Goal: Transaction & Acquisition: Purchase product/service

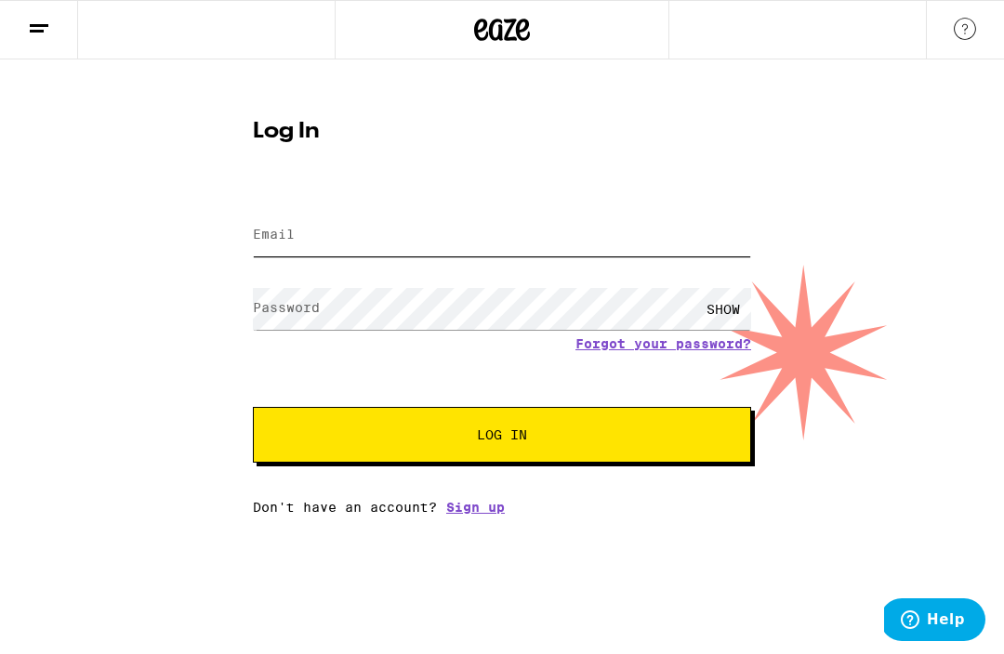
click at [442, 230] on input "Email" at bounding box center [502, 236] width 498 height 42
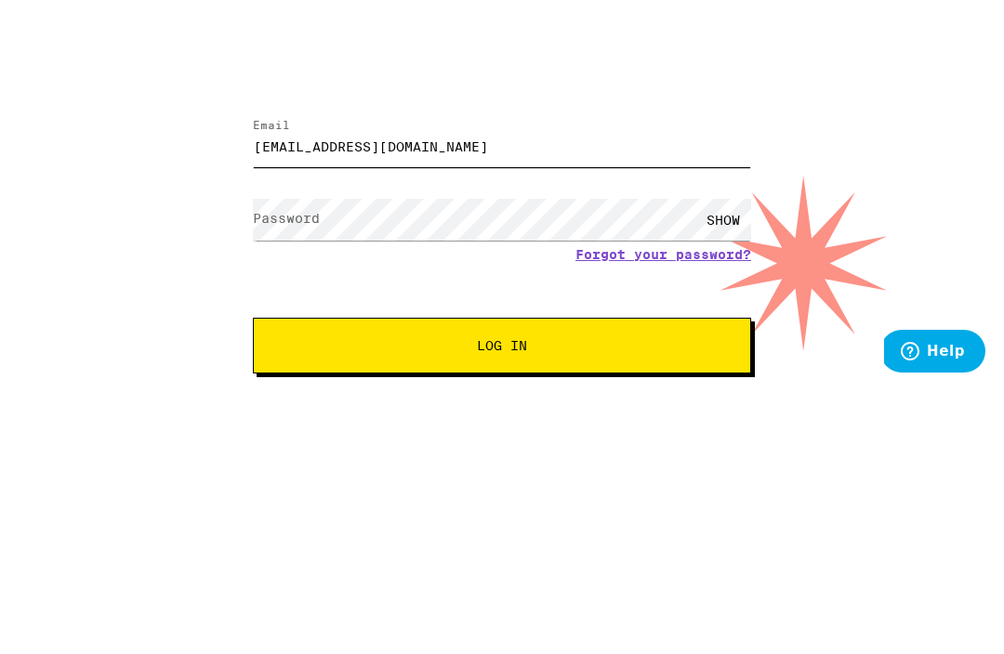
type input "[EMAIL_ADDRESS][DOMAIN_NAME]"
click at [730, 288] on div "SHOW" at bounding box center [723, 309] width 56 height 42
click at [533, 429] on span "Log In" at bounding box center [502, 435] width 348 height 13
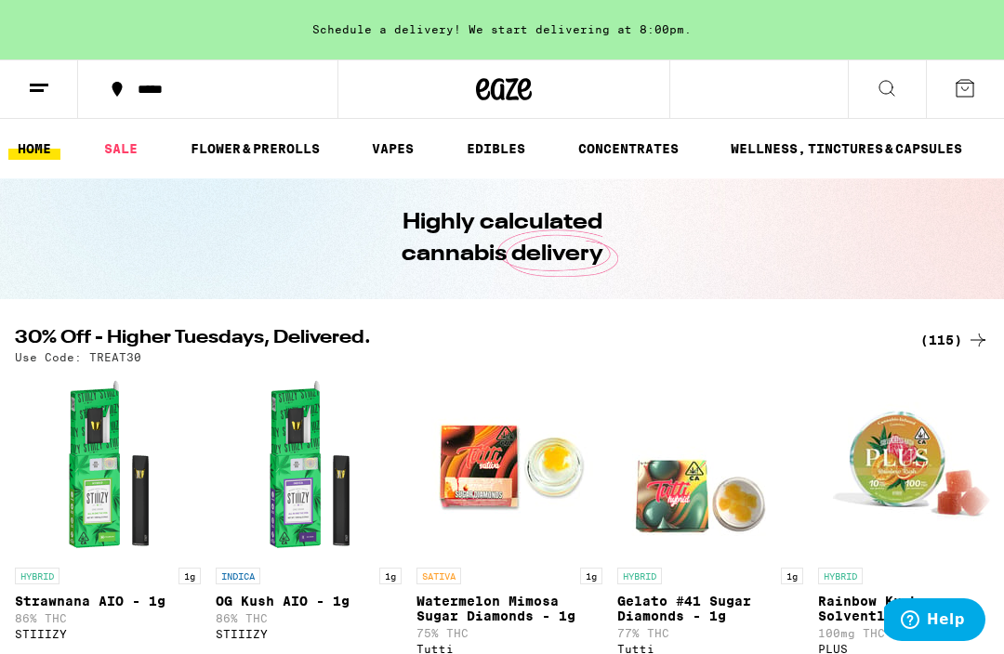
click at [391, 155] on link "VAPES" at bounding box center [393, 149] width 60 height 22
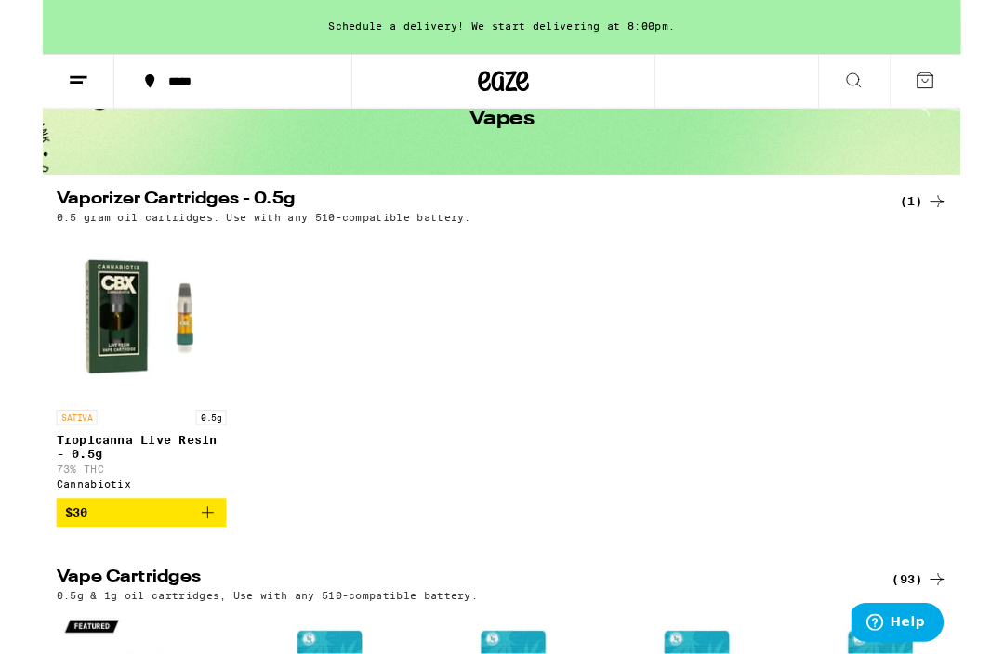
scroll to position [109, 0]
click at [71, 379] on img "Open page for Tropicanna Live Resin - 0.5g from Cannabiotix" at bounding box center [108, 346] width 186 height 186
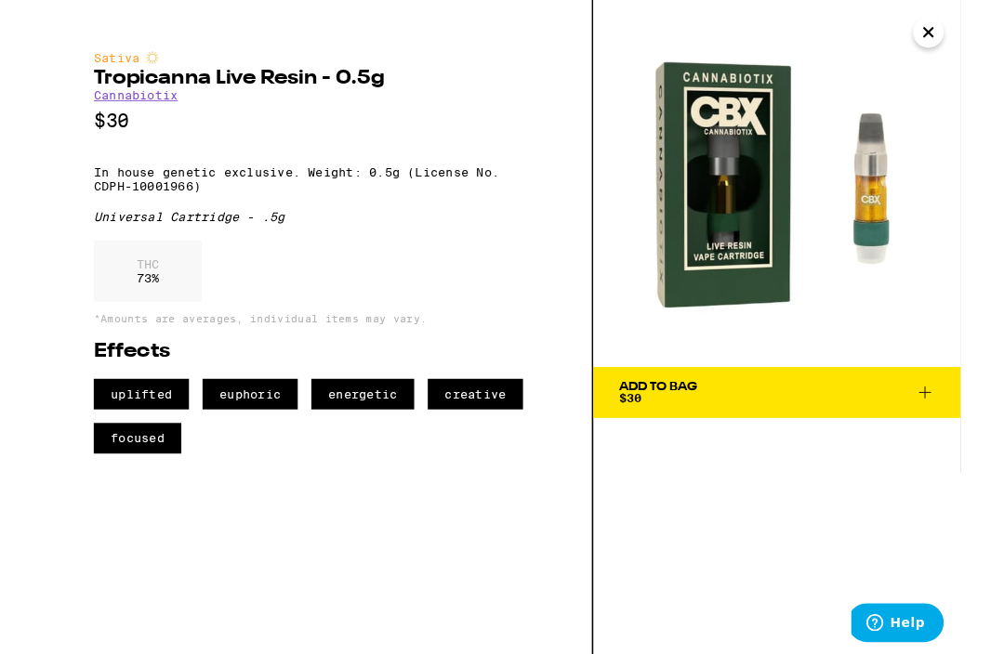
click at [869, 426] on span "Add To Bag $30" at bounding box center [803, 429] width 346 height 26
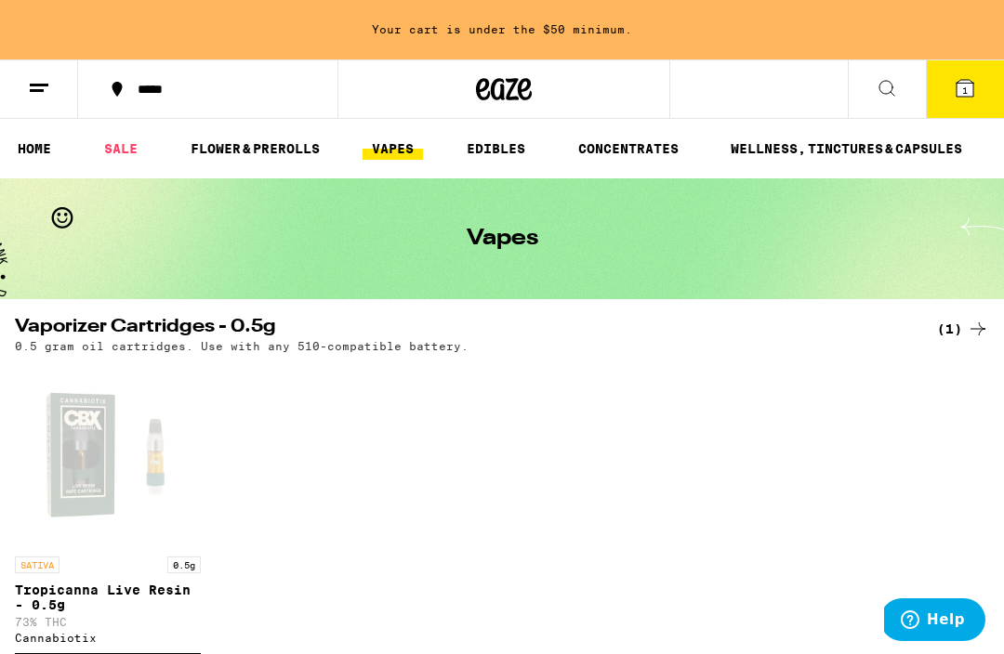
click at [512, 143] on link "EDIBLES" at bounding box center [495, 149] width 77 height 22
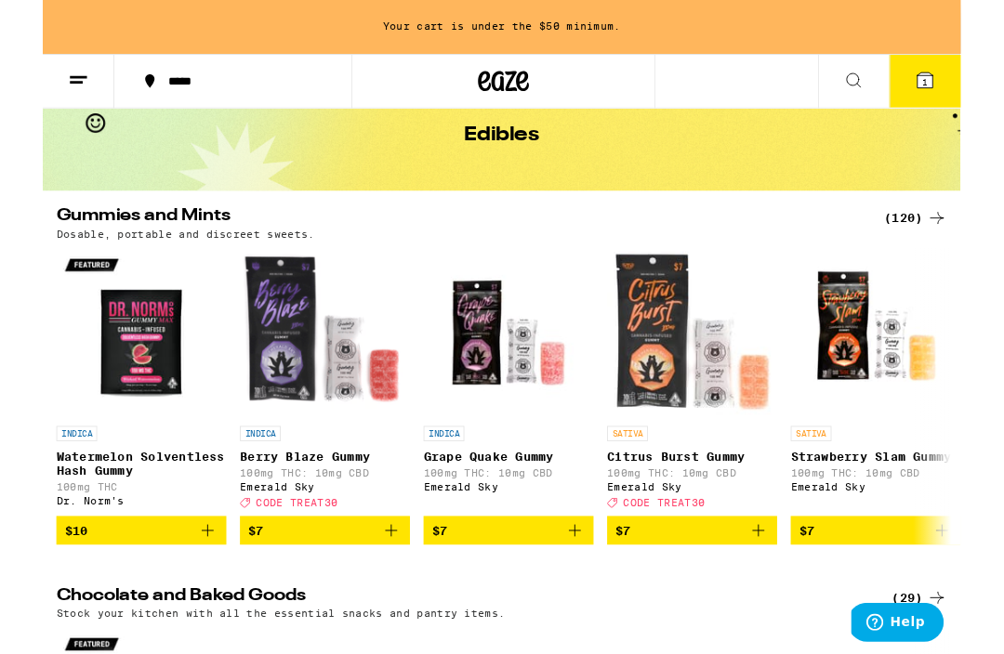
scroll to position [91, 0]
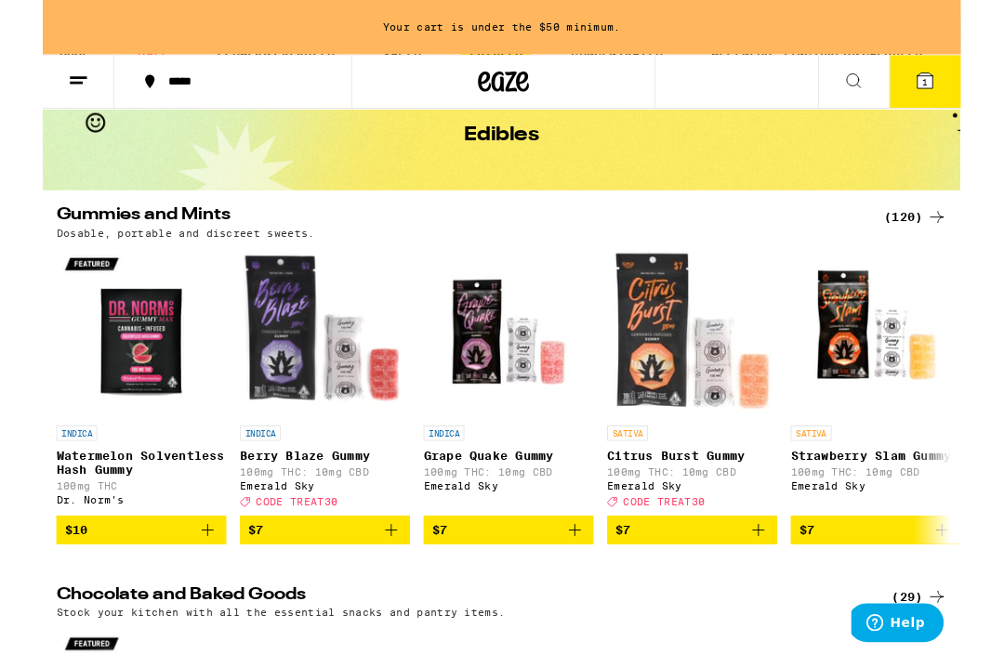
click at [675, 442] on img "Open page for Citrus Burst Gummy from Emerald Sky" at bounding box center [710, 364] width 186 height 186
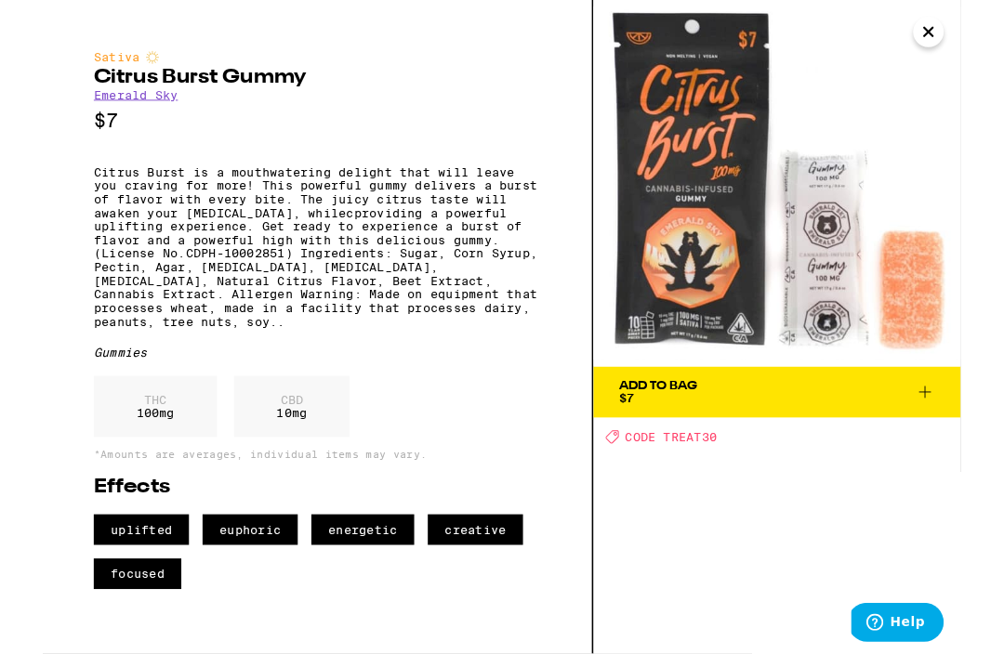
scroll to position [139, 0]
click at [661, 353] on img at bounding box center [803, 201] width 402 height 402
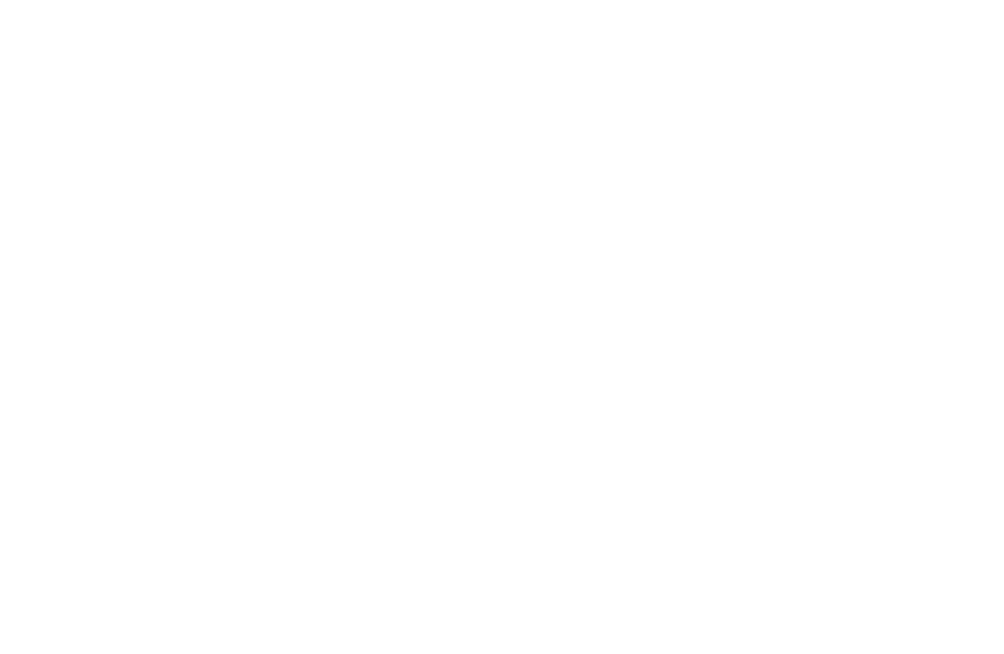
click at [176, 41] on img at bounding box center [128, 128] width 257 height 257
click at [156, 133] on img at bounding box center [128, 128] width 257 height 257
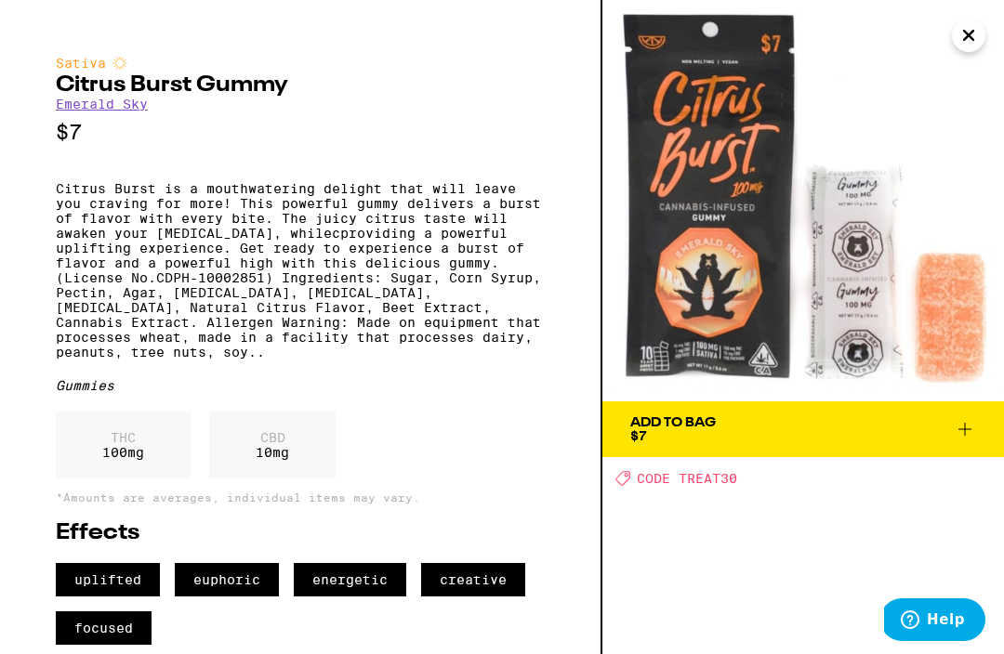
scroll to position [0, 0]
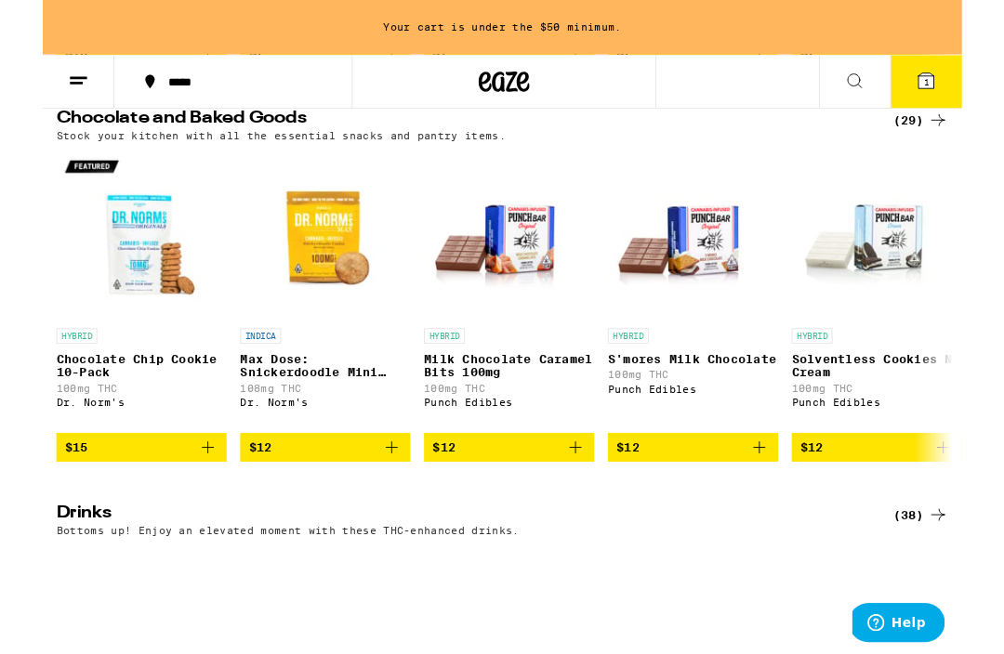
scroll to position [613, 0]
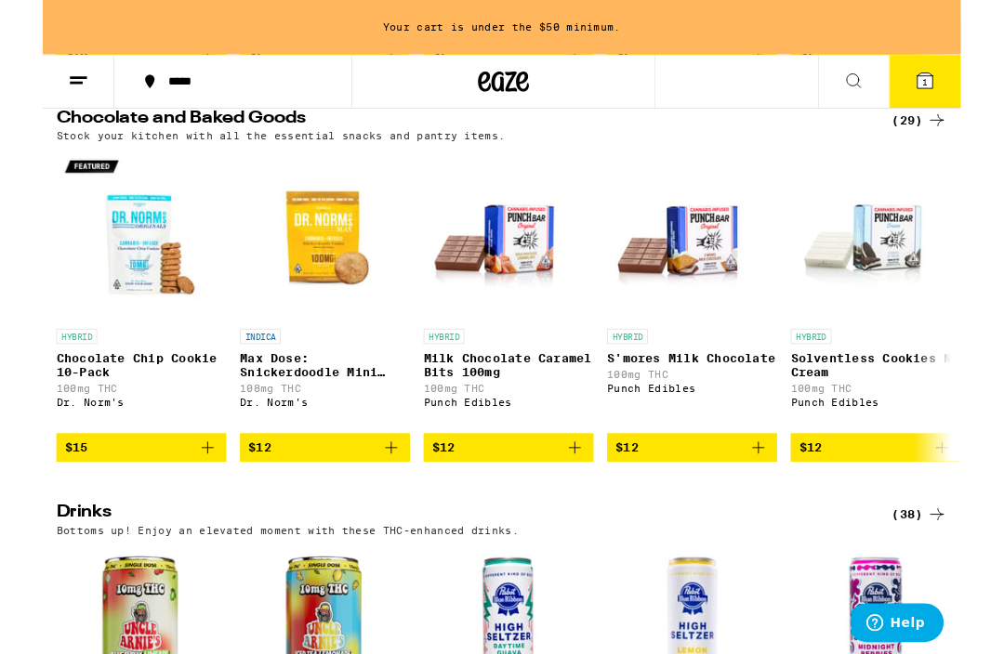
click at [357, 501] on span "$12" at bounding box center [308, 490] width 167 height 22
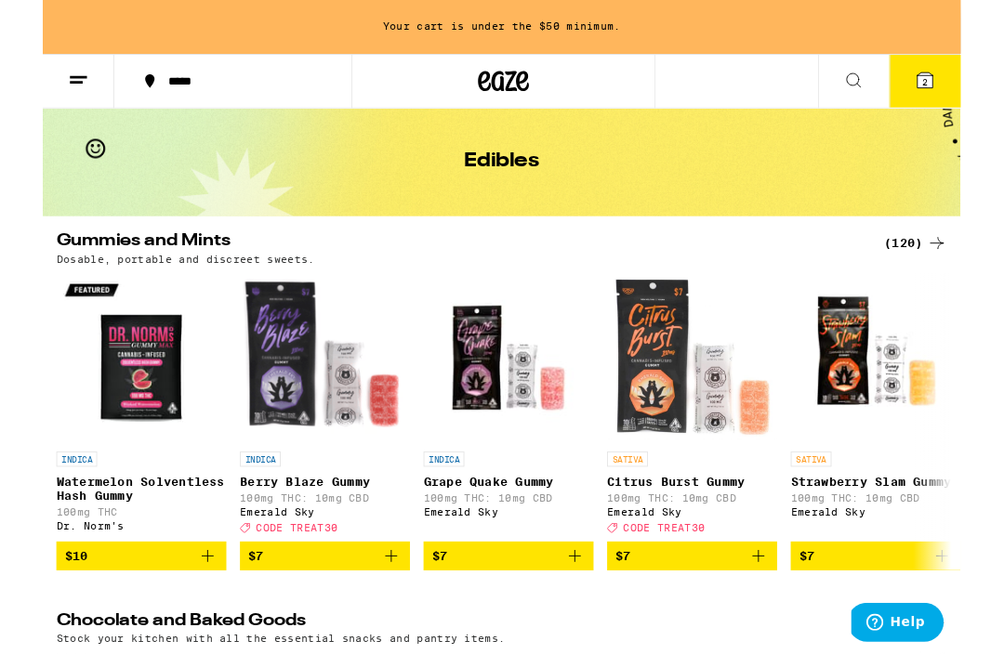
scroll to position [80, 0]
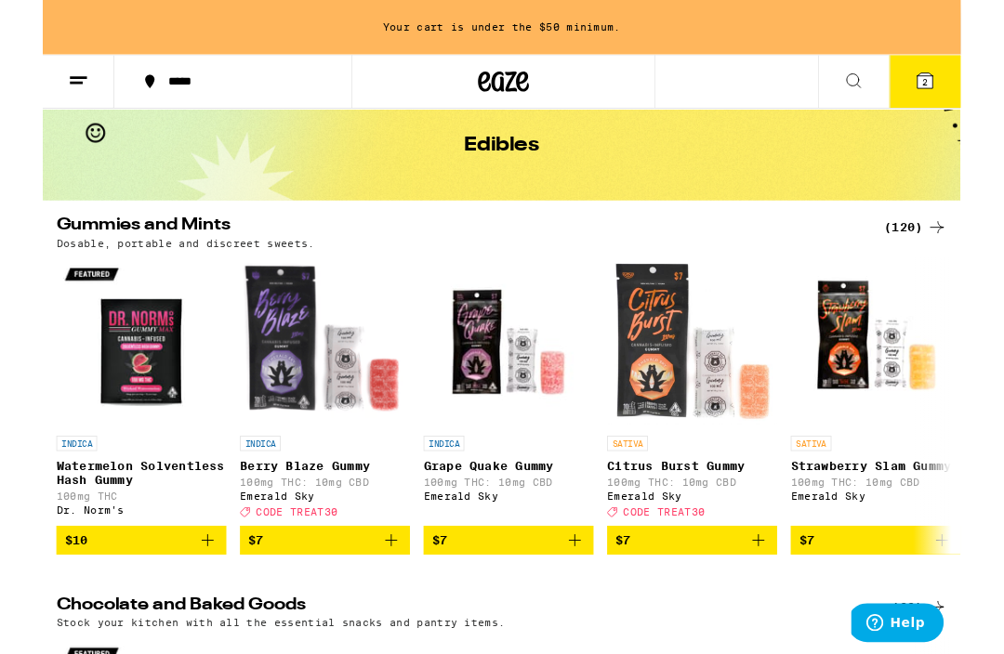
click at [687, 602] on span "$7" at bounding box center [710, 591] width 167 height 22
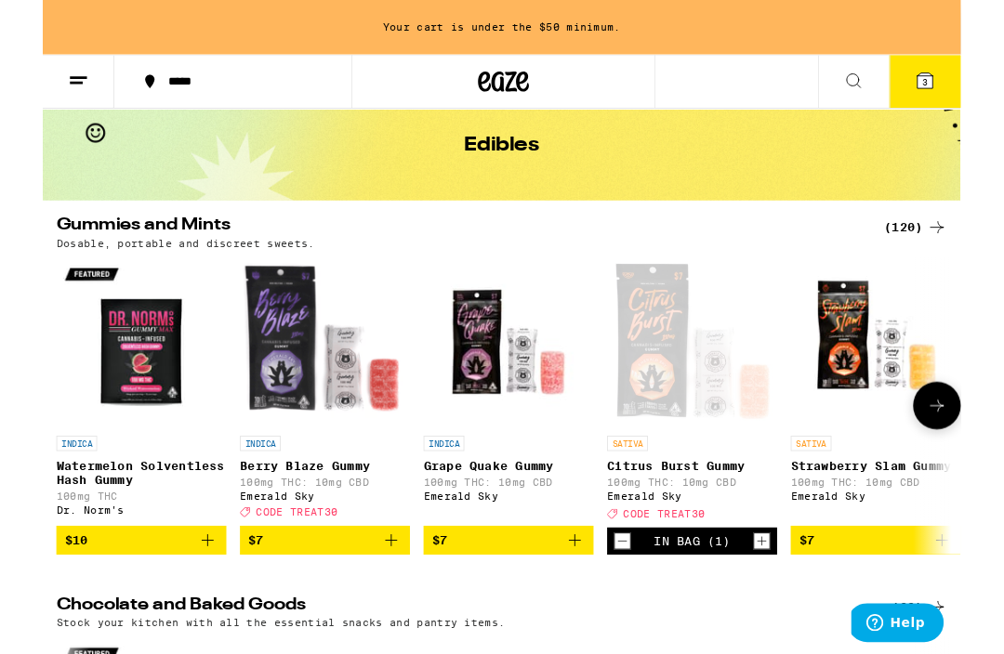
scroll to position [0, 0]
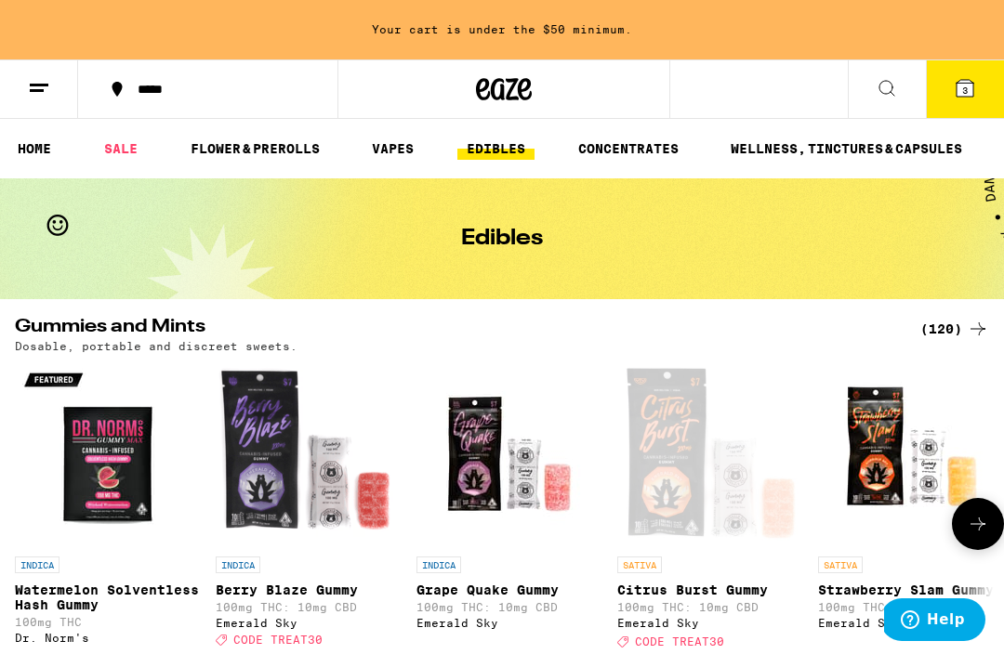
click at [396, 153] on link "VAPES" at bounding box center [393, 149] width 60 height 22
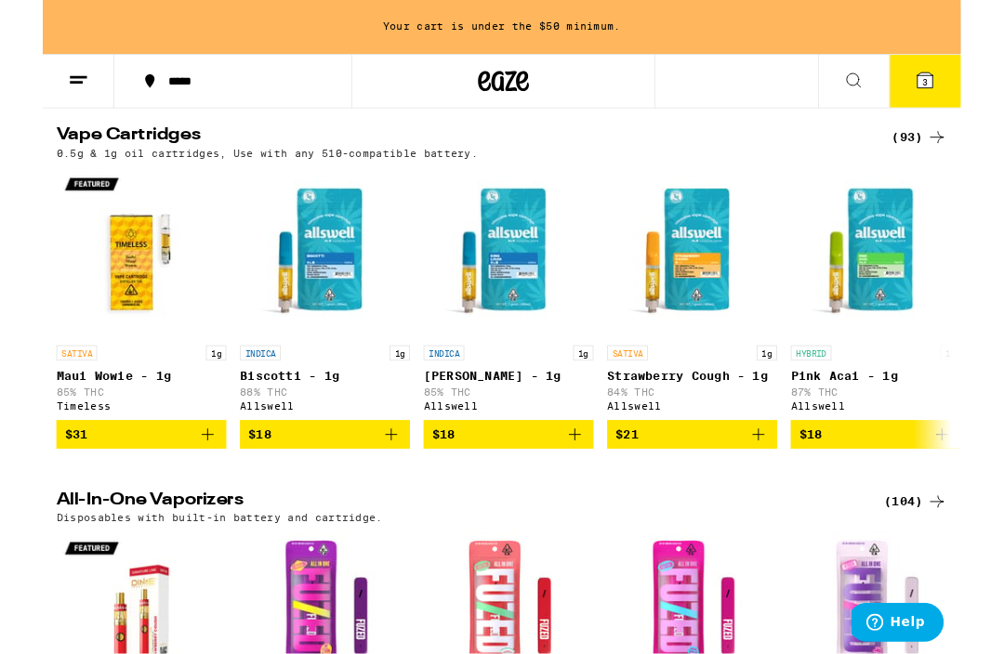
scroll to position [591, 0]
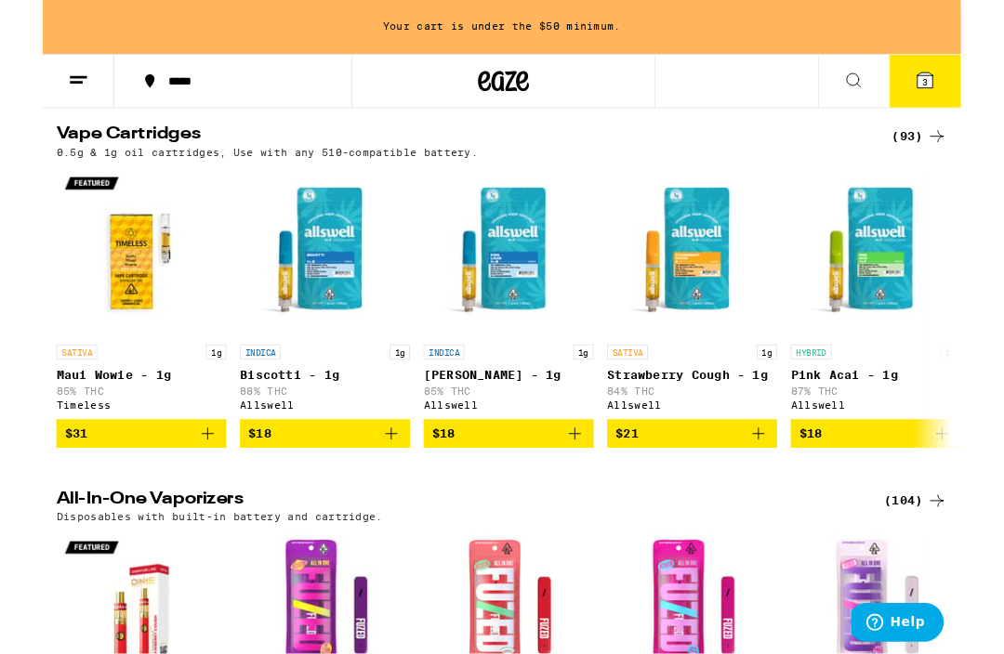
click at [49, 482] on span "$31" at bounding box center [36, 475] width 25 height 15
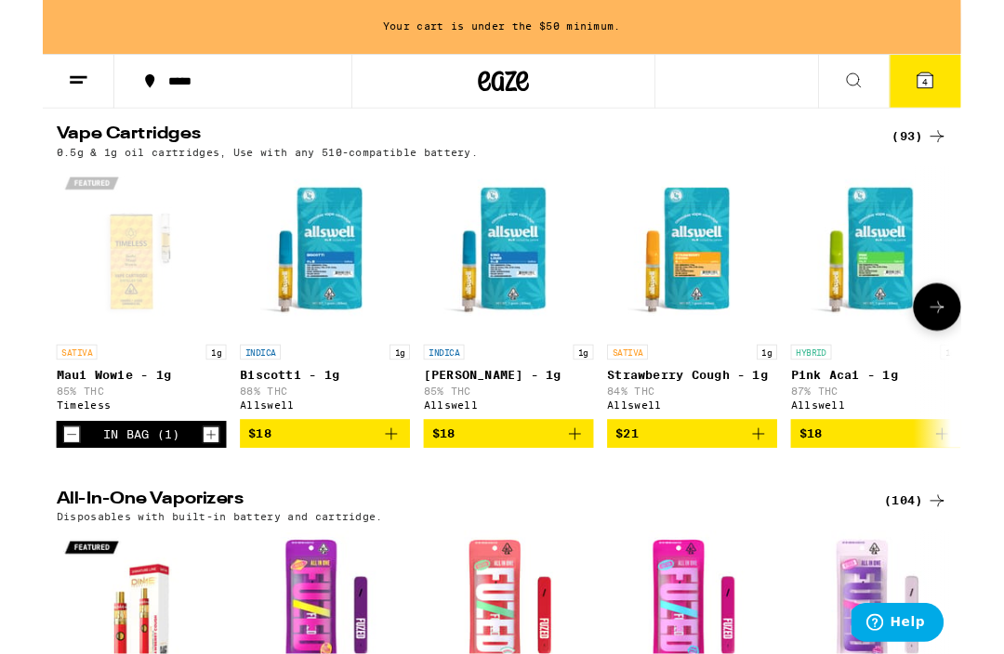
scroll to position [592, 0]
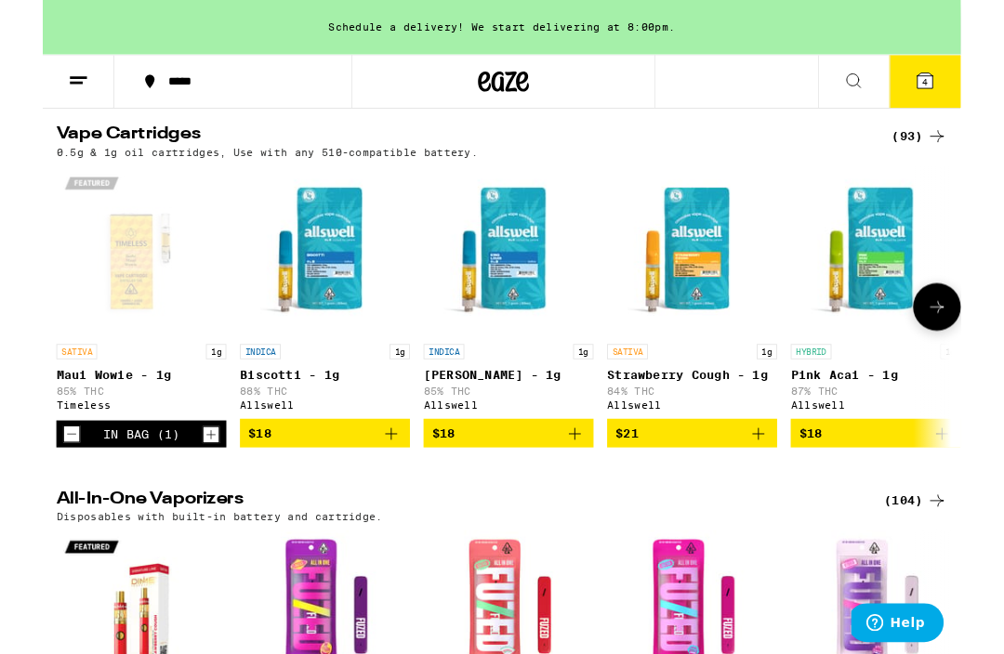
click at [958, 90] on icon at bounding box center [965, 88] width 17 height 17
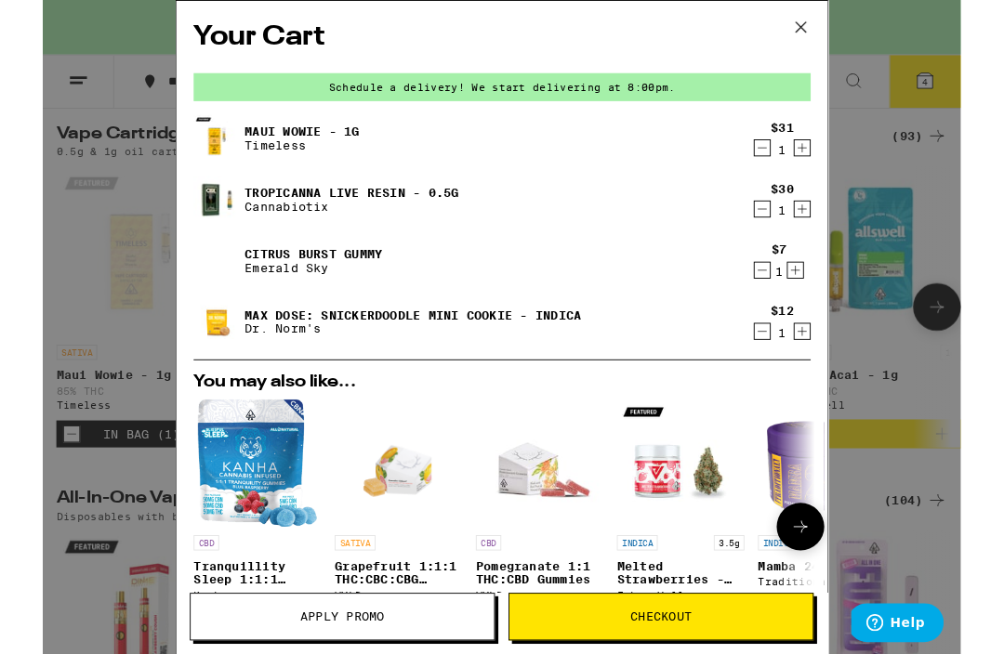
click at [844, 574] on button at bounding box center [828, 576] width 52 height 52
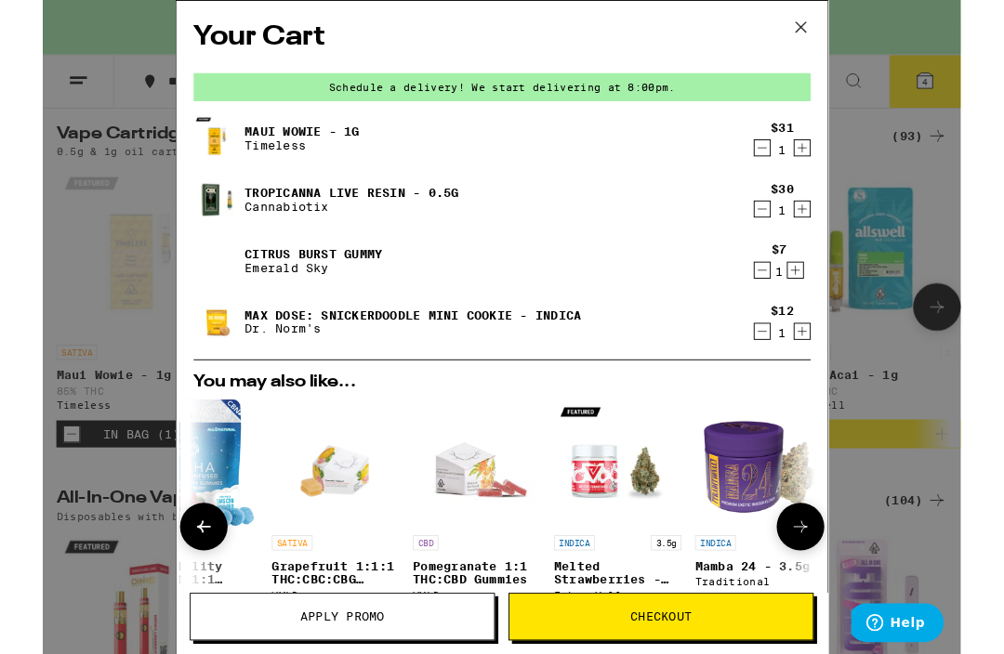
scroll to position [0, 472]
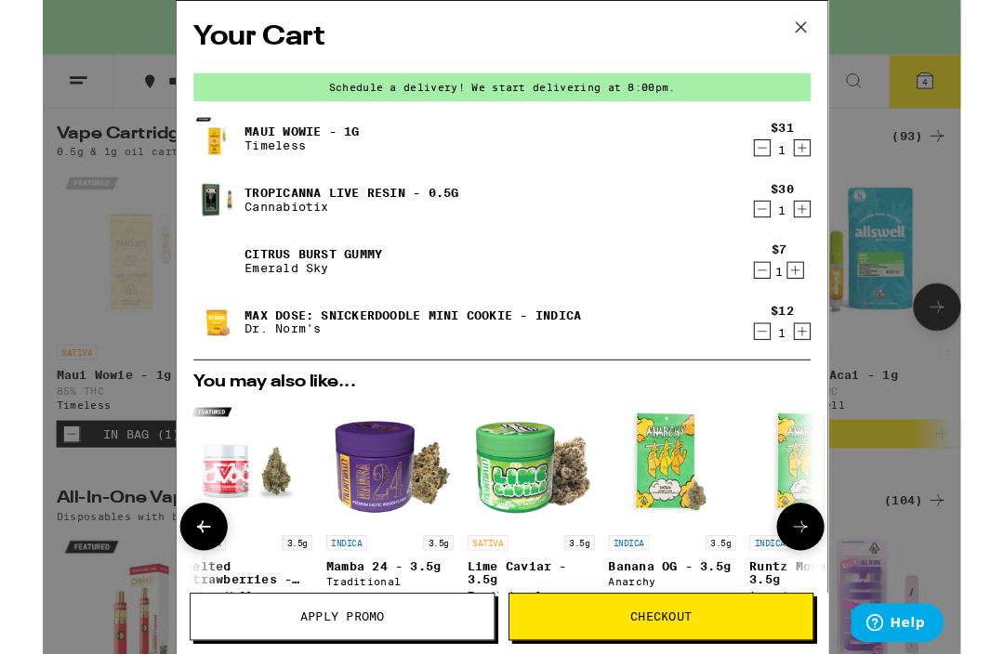
click at [189, 576] on button at bounding box center [176, 576] width 52 height 52
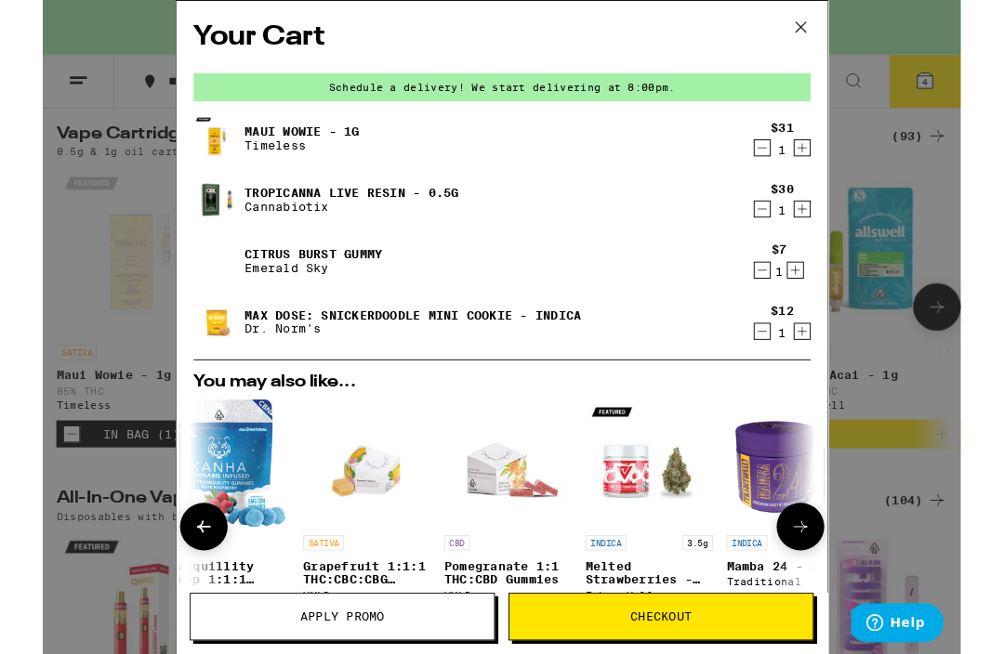
scroll to position [0, 0]
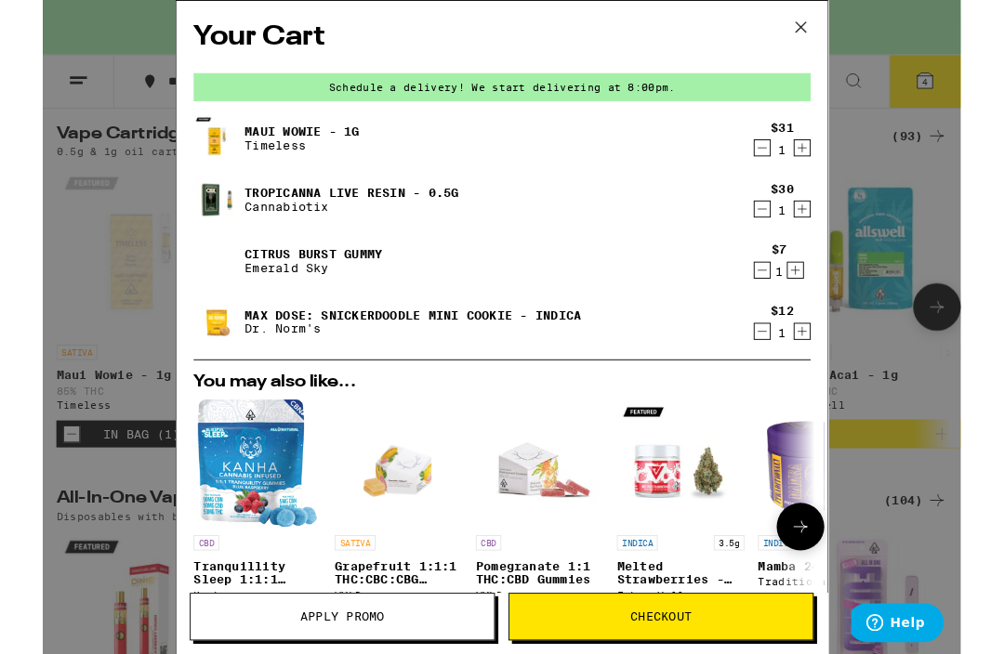
click at [404, 516] on img "Open page for Grapefruit 1:1:1 THC:CBC:CBG Gummies from WYLD" at bounding box center [387, 506] width 99 height 139
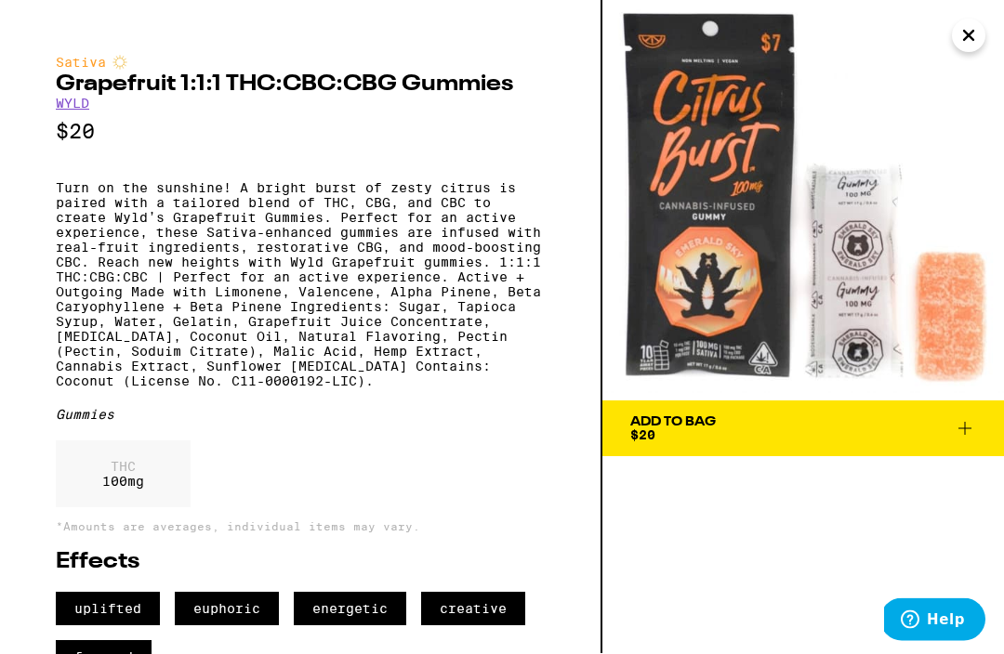
click at [987, 50] on img at bounding box center [803, 201] width 402 height 402
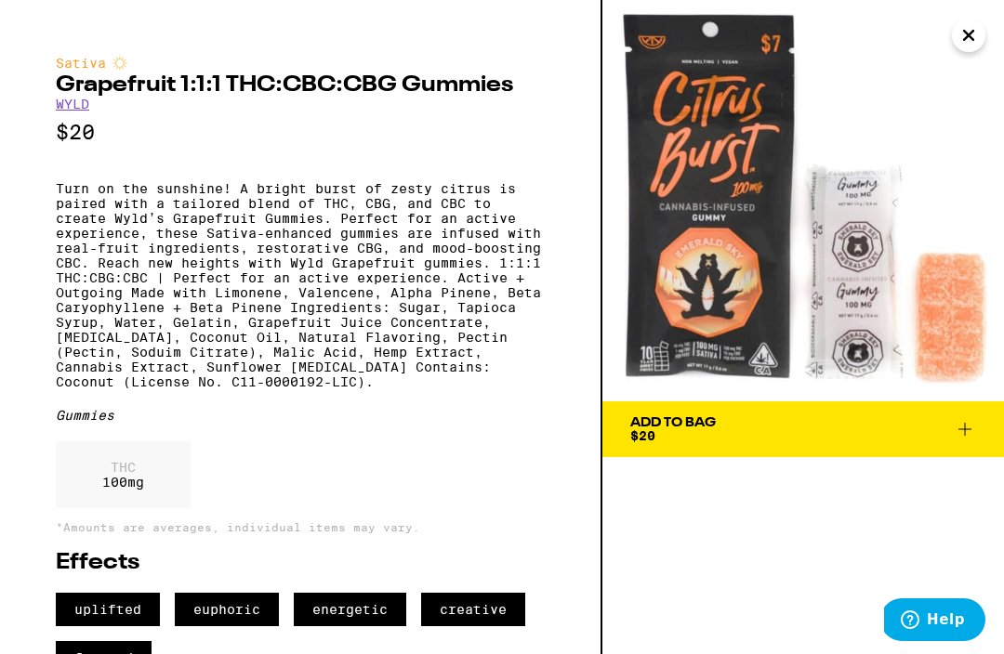
click at [952, 45] on img at bounding box center [803, 201] width 402 height 402
click at [979, 25] on icon "Close" at bounding box center [968, 35] width 22 height 28
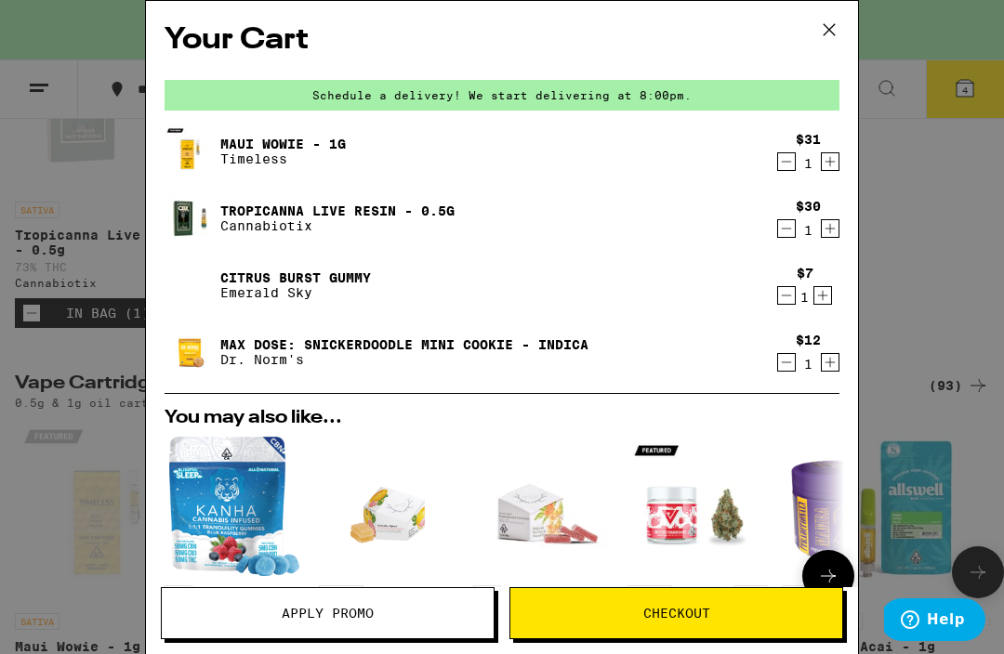
click at [827, 561] on button at bounding box center [828, 576] width 52 height 52
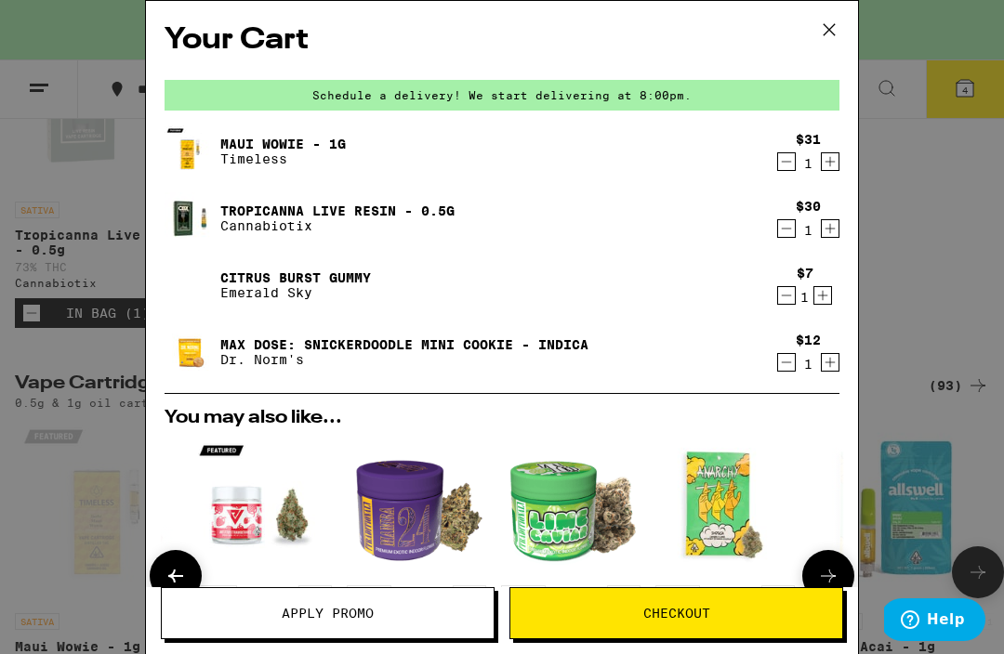
scroll to position [0, 472]
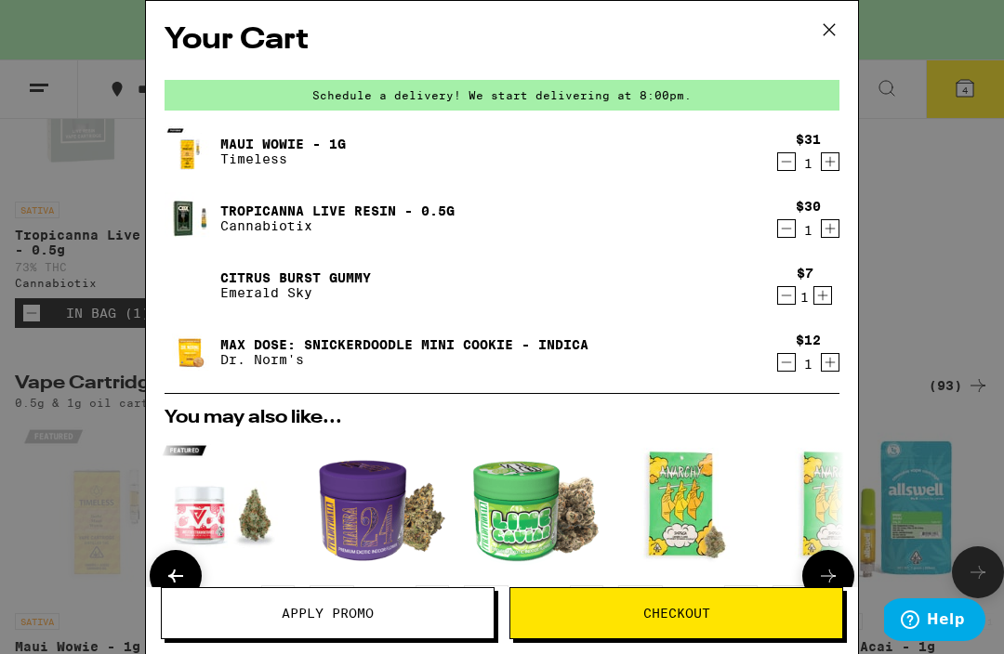
click at [180, 562] on button at bounding box center [176, 576] width 52 height 52
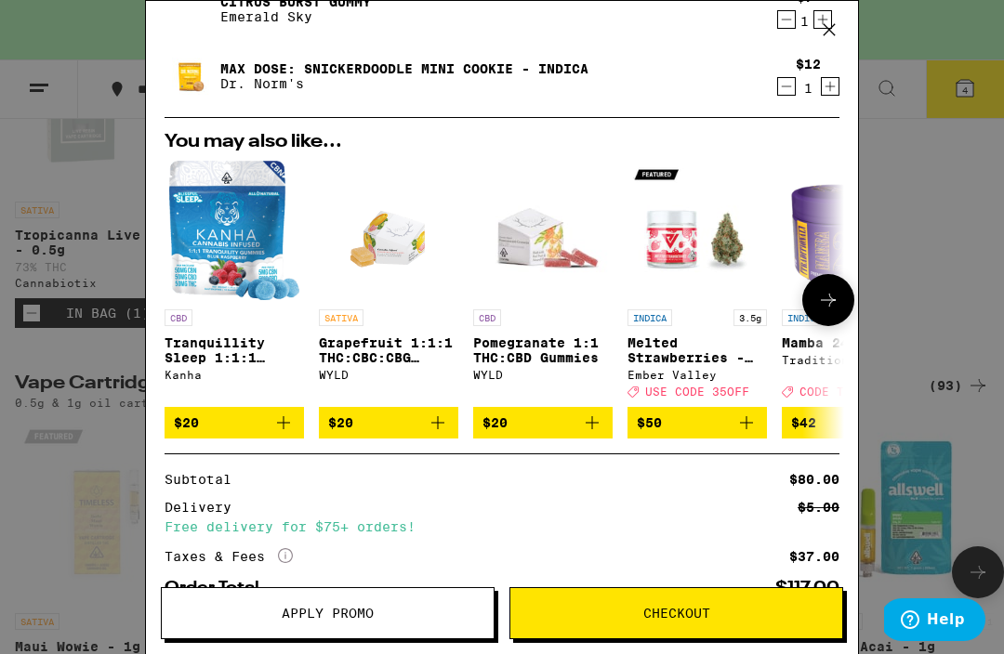
scroll to position [290, 0]
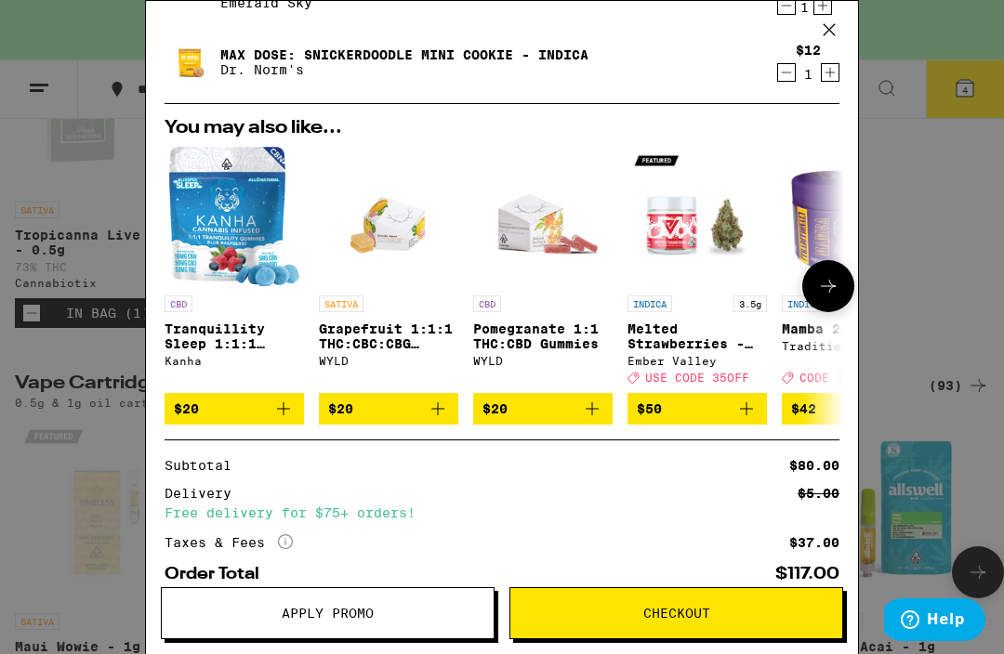
click at [442, 414] on icon "Add to bag" at bounding box center [438, 409] width 22 height 22
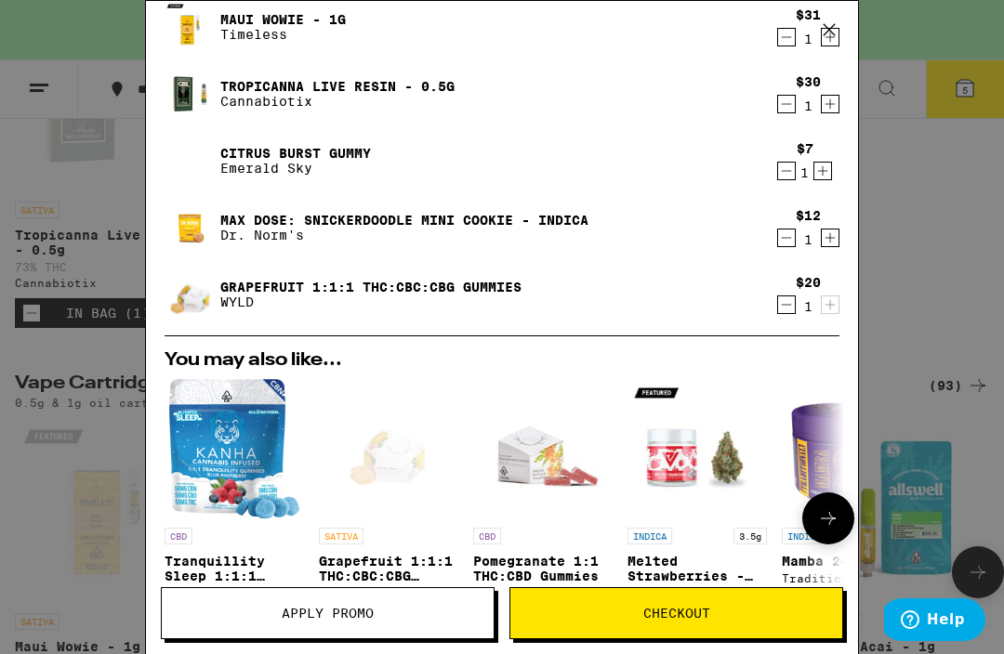
scroll to position [103, 0]
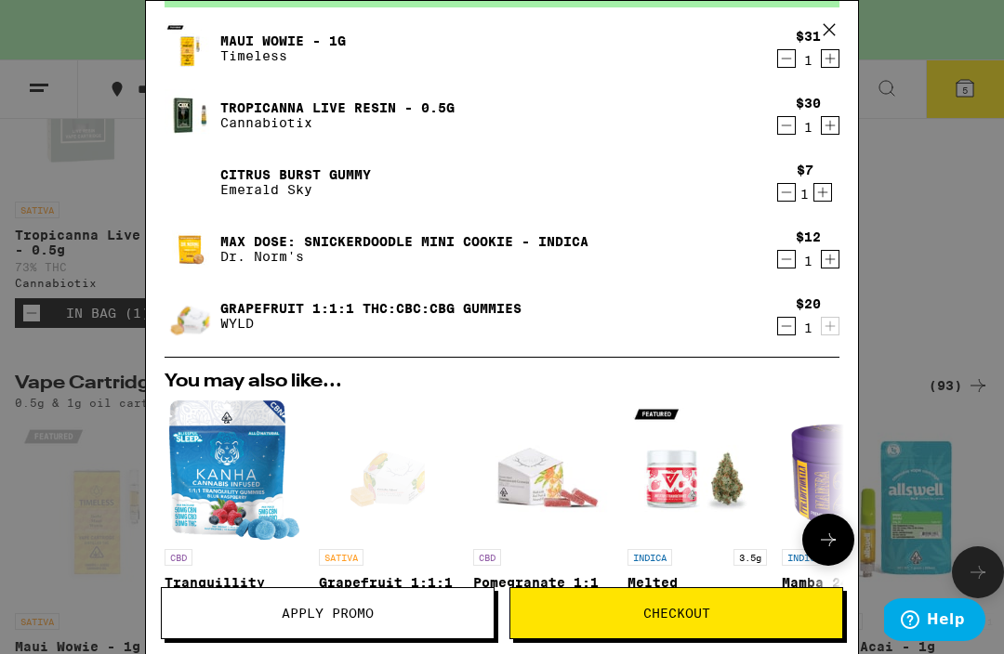
click at [382, 329] on p "WYLD" at bounding box center [370, 323] width 301 height 15
click at [417, 302] on link "Grapefruit 1:1:1 THC:CBC:CBG Gummies" at bounding box center [370, 308] width 301 height 15
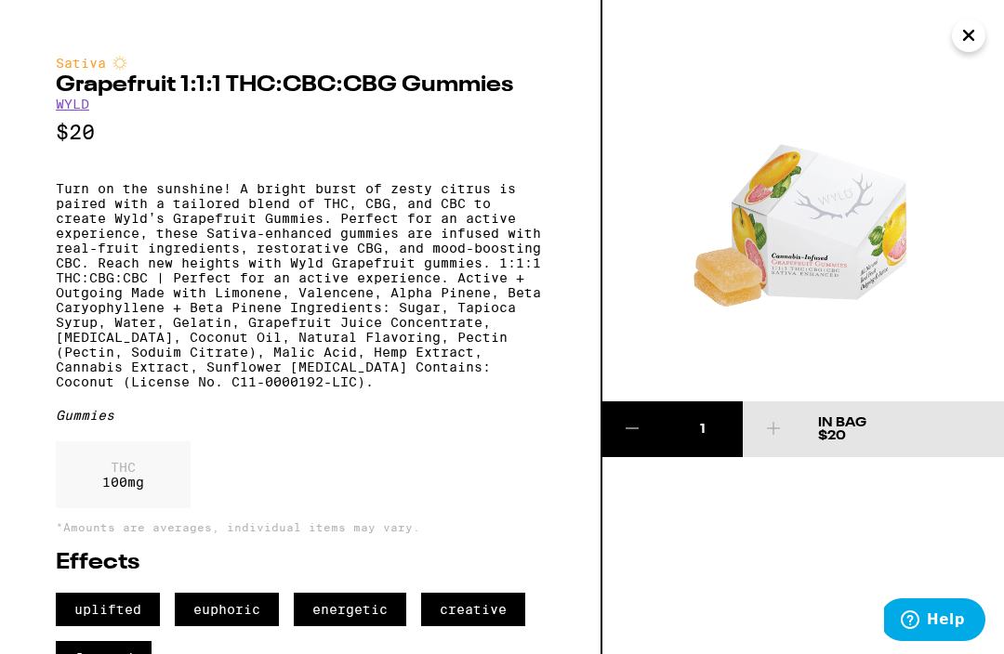
click at [973, 36] on icon "Close" at bounding box center [968, 35] width 22 height 28
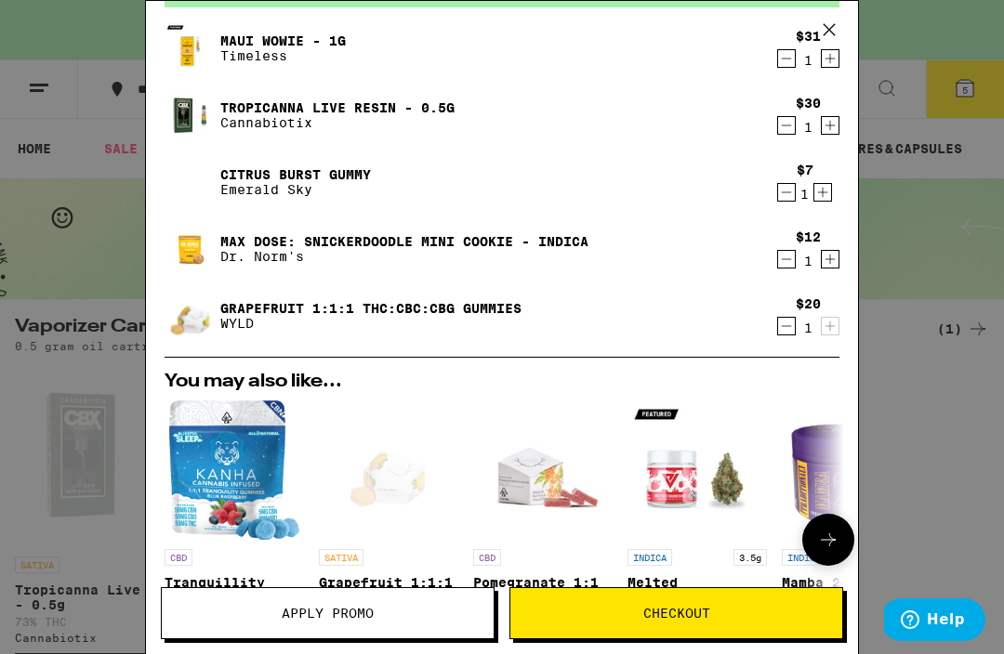
click at [665, 608] on span "Checkout" at bounding box center [676, 613] width 67 height 13
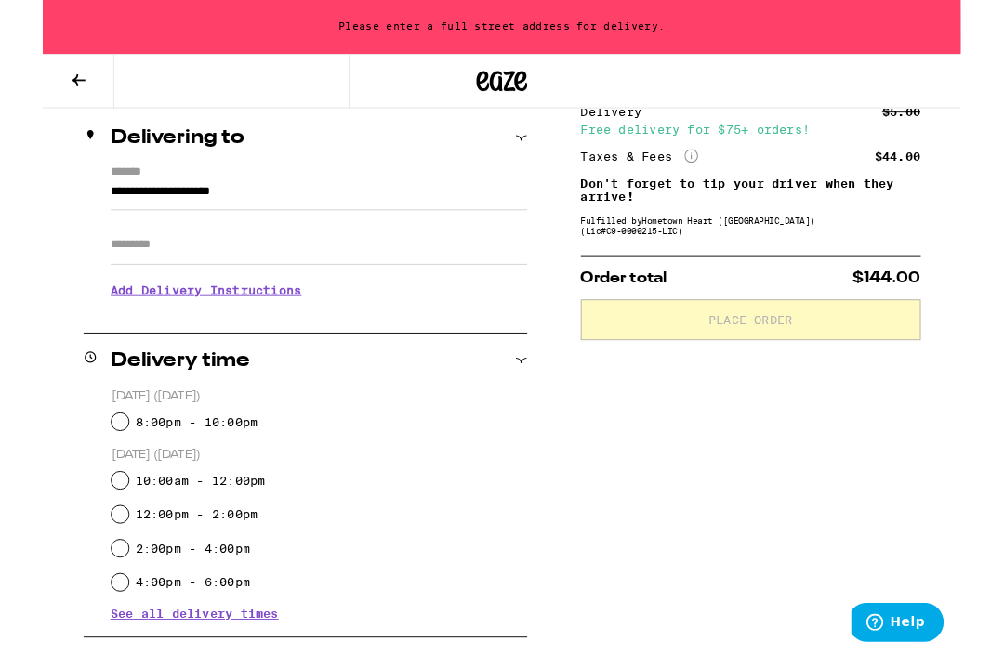
scroll to position [216, 0]
click at [93, 465] on input "8:00pm - 10:00pm" at bounding box center [84, 461] width 19 height 19
radio input "true"
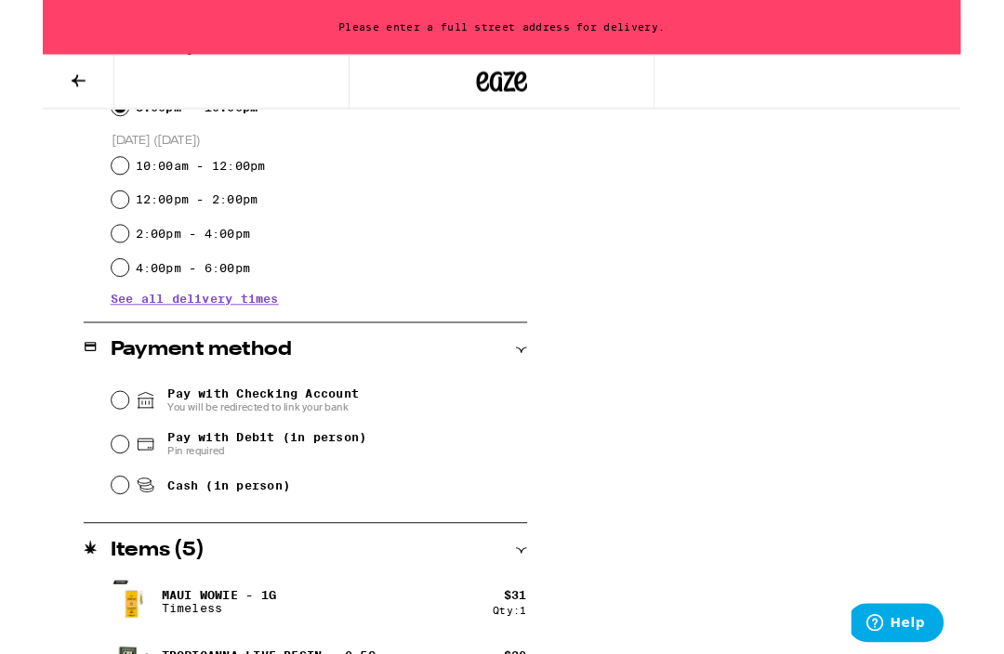
scroll to position [596, 0]
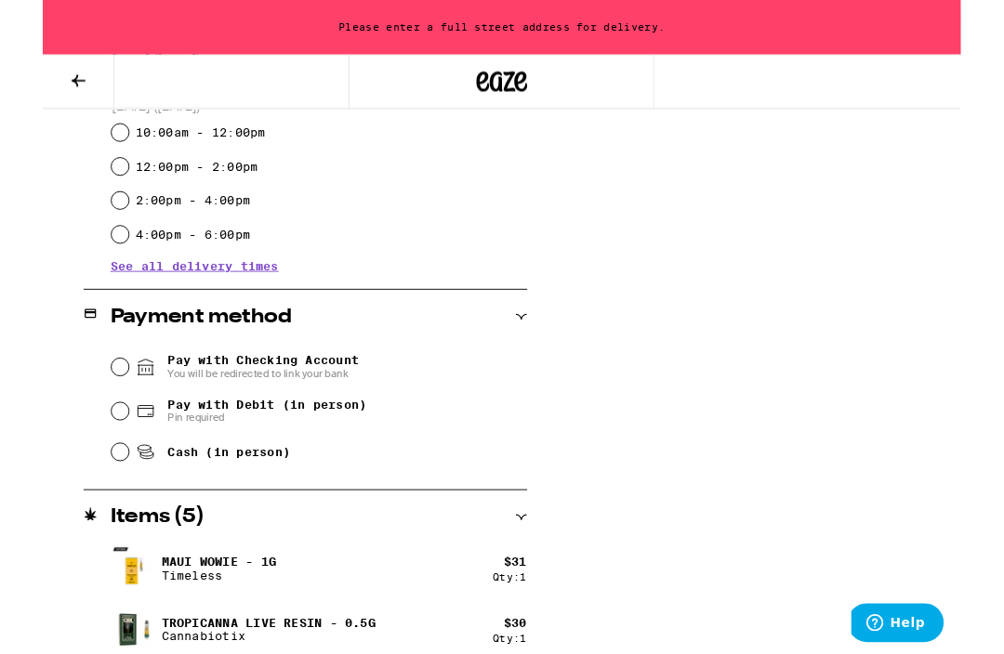
click at [102, 456] on icon at bounding box center [112, 450] width 22 height 22
click at [94, 456] on input "Pay with Debit (in person) Pin required" at bounding box center [84, 450] width 19 height 19
radio input "true"
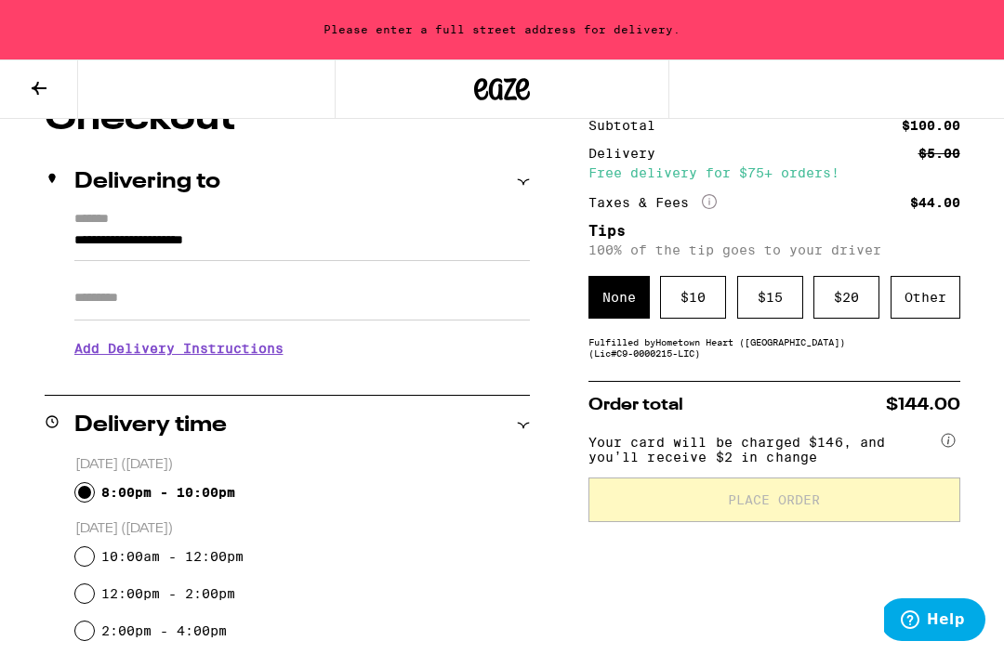
scroll to position [183, 0]
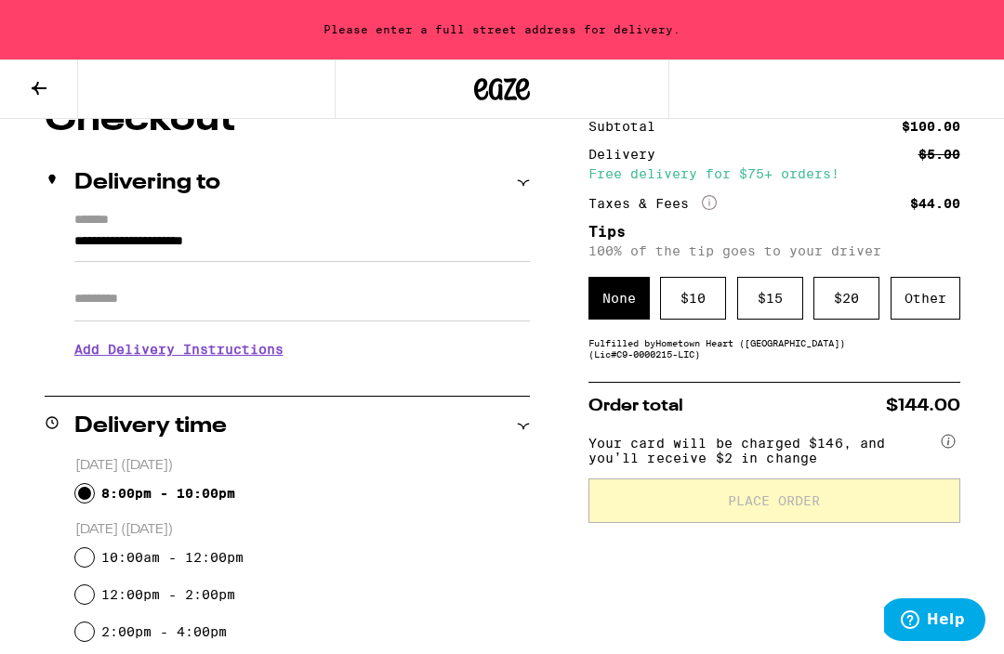
click at [694, 312] on div "$ 10" at bounding box center [693, 298] width 66 height 43
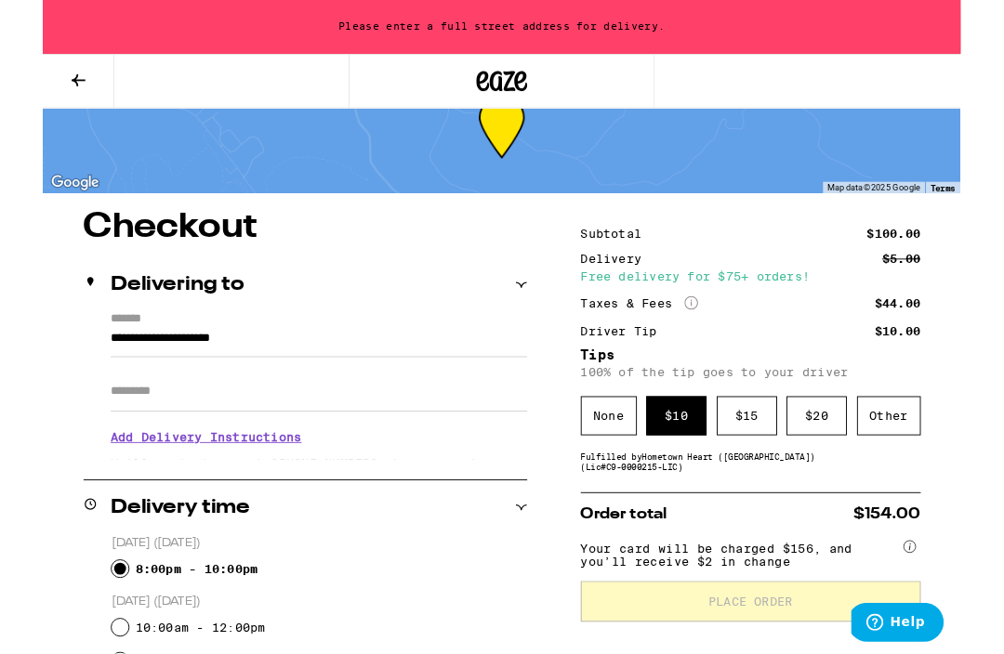
scroll to position [50, 0]
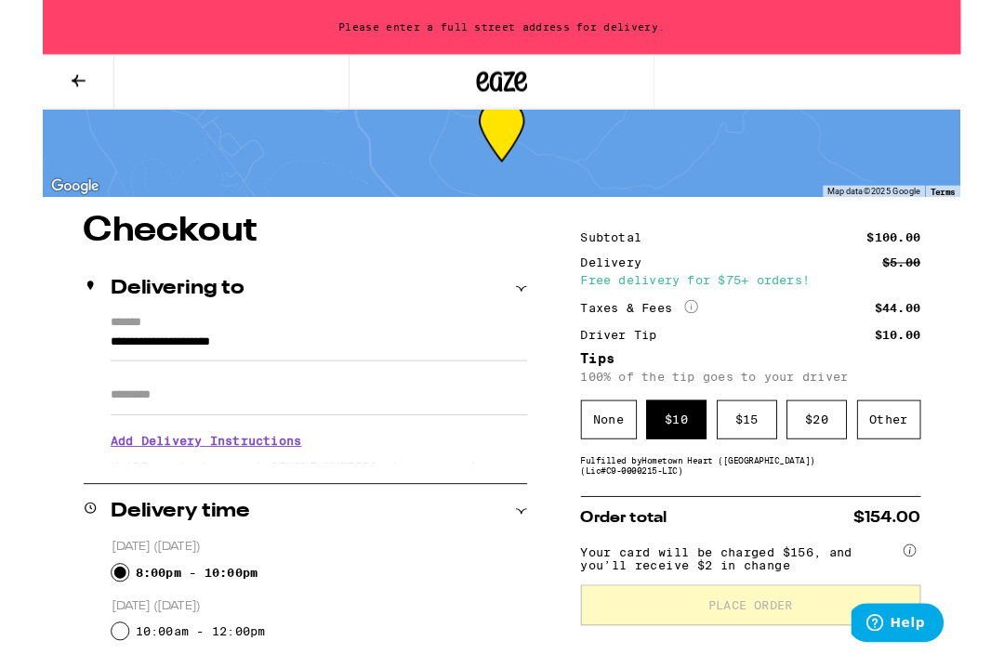
click at [332, 380] on input "**********" at bounding box center [301, 379] width 455 height 32
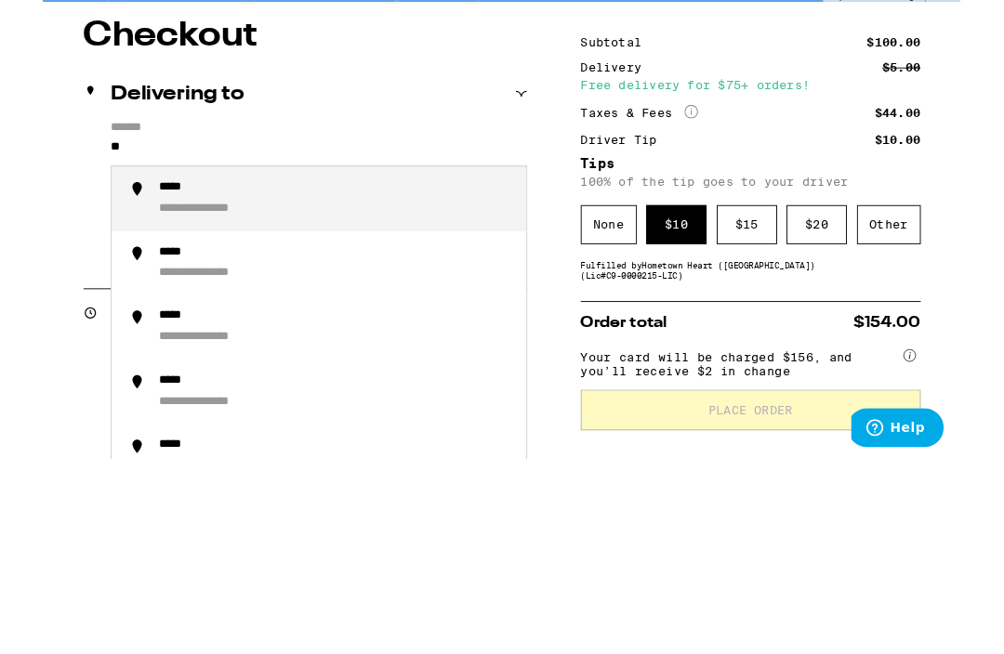
type input "*"
click at [171, 434] on div "**********" at bounding box center [194, 443] width 135 height 18
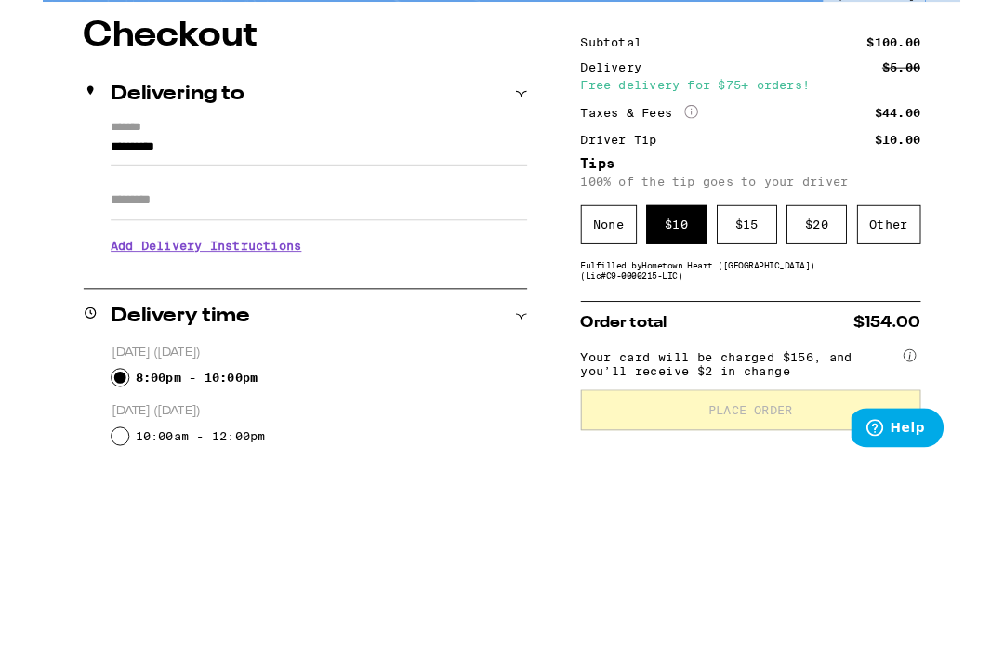
type input "**********"
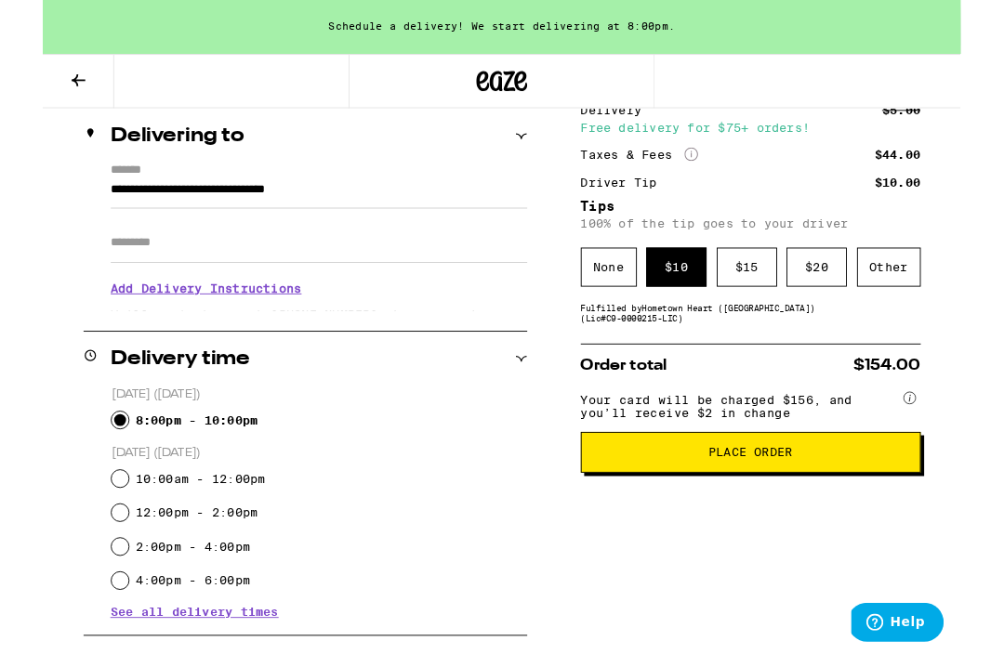
scroll to position [218, 0]
click at [755, 517] on button "Place Order" at bounding box center [774, 494] width 372 height 45
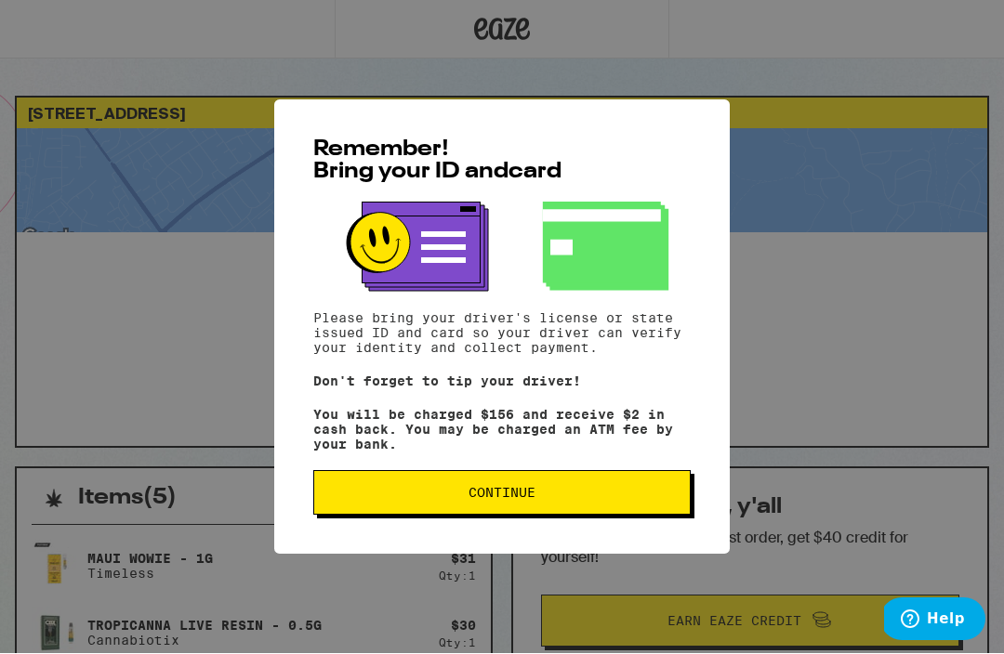
scroll to position [1, 0]
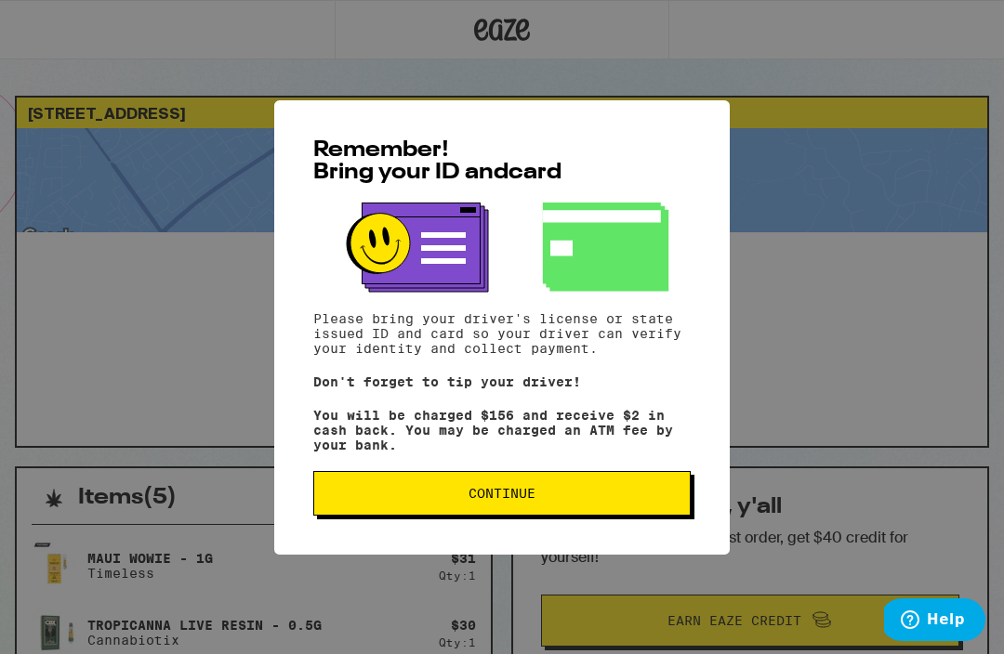
click at [558, 500] on span "Continue" at bounding box center [502, 493] width 346 height 13
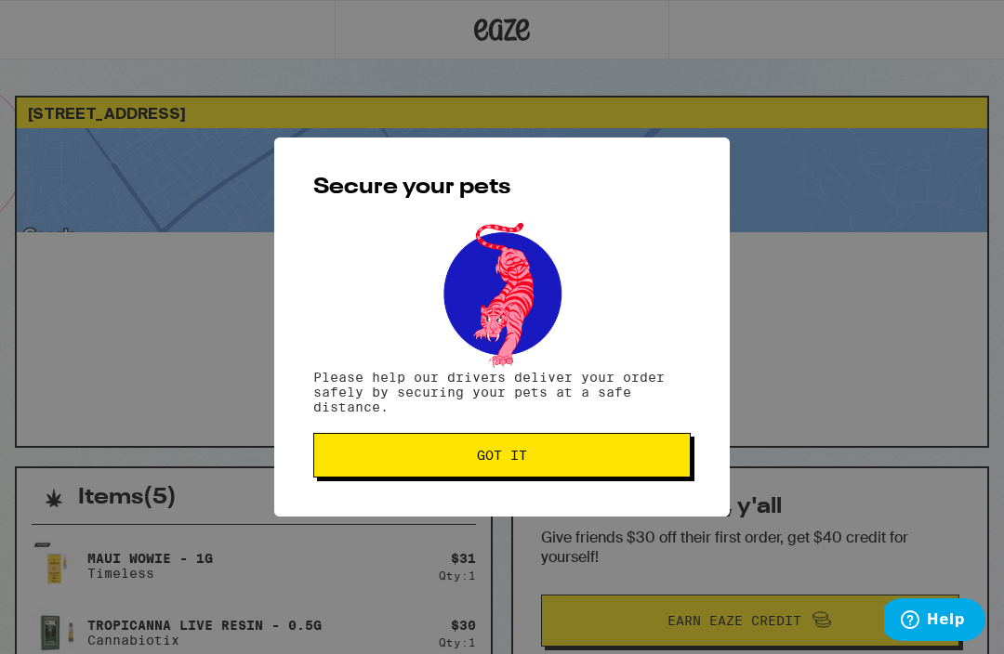
click at [564, 460] on span "Got it" at bounding box center [502, 455] width 346 height 13
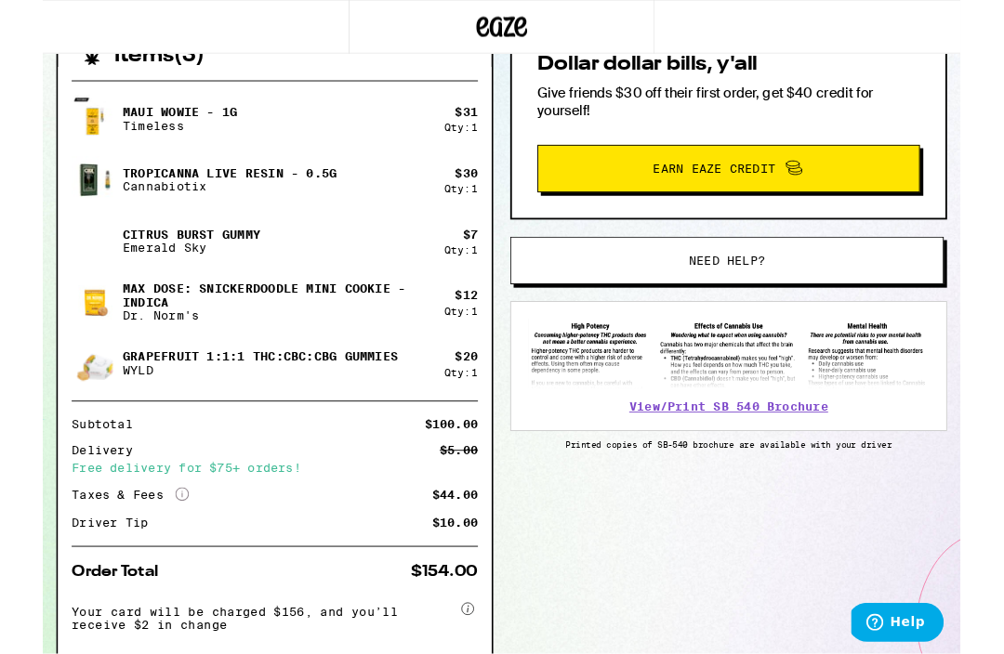
scroll to position [440, 0]
